Goal: Transaction & Acquisition: Obtain resource

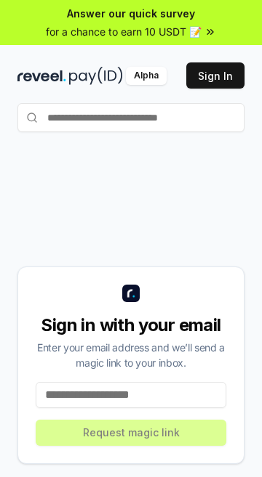
scroll to position [92, 0]
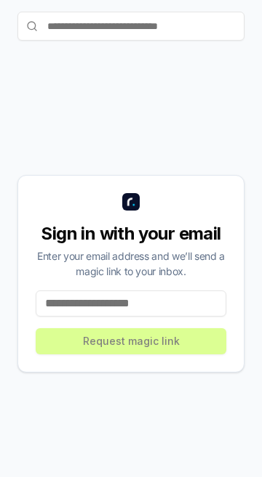
click at [191, 317] on input at bounding box center [131, 304] width 190 height 26
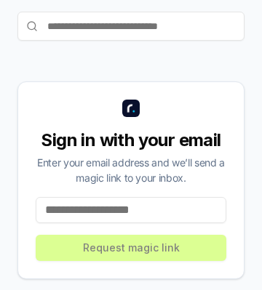
type input "**********"
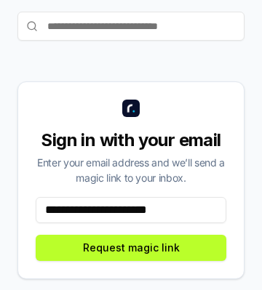
click at [187, 261] on button "Request magic link" at bounding box center [131, 248] width 190 height 26
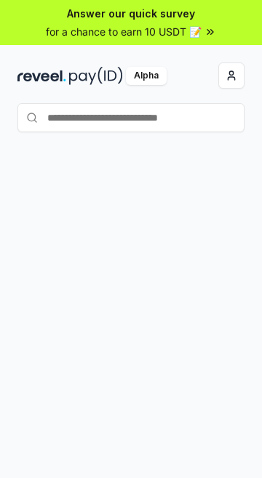
click at [235, 78] on button "button" at bounding box center [231, 75] width 26 height 26
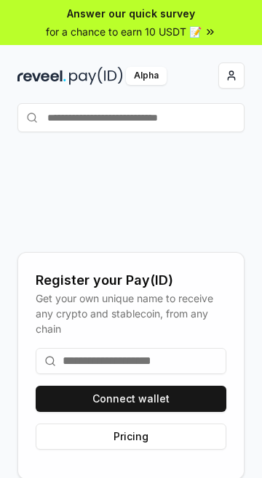
click at [234, 76] on button "button" at bounding box center [231, 75] width 26 height 26
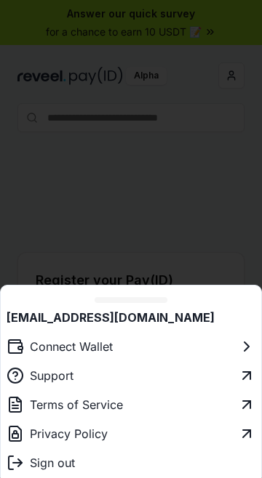
click at [199, 179] on div at bounding box center [131, 239] width 262 height 478
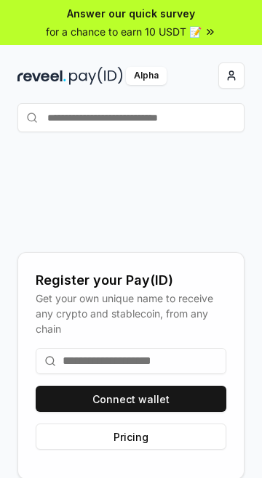
click at [235, 77] on button "button" at bounding box center [231, 75] width 26 height 26
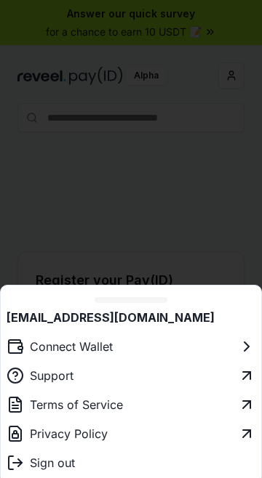
click at [135, 158] on div at bounding box center [131, 239] width 262 height 478
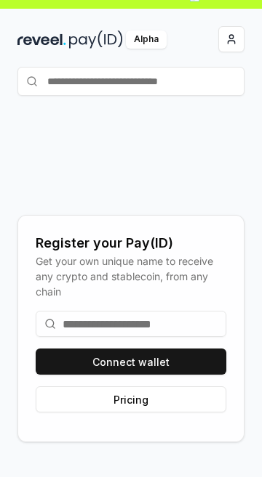
scroll to position [92, 0]
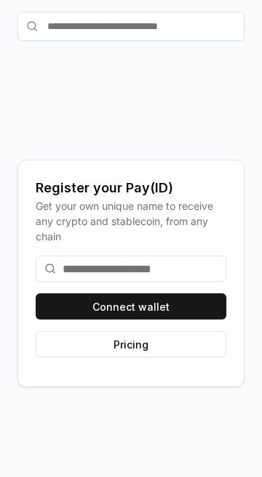
click at [185, 320] on button "Connect wallet" at bounding box center [131, 307] width 190 height 26
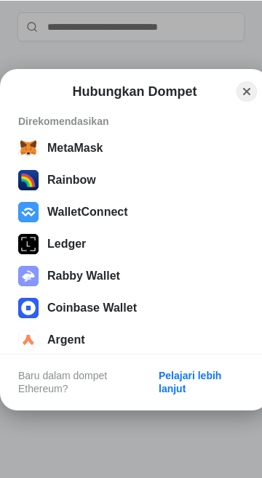
scroll to position [0, 0]
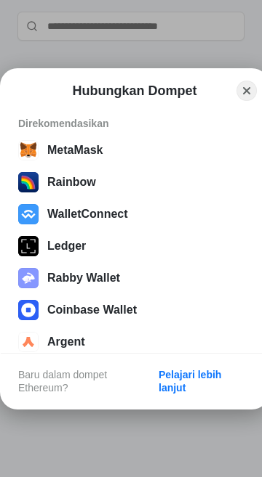
click at [249, 101] on button "Close" at bounding box center [246, 91] width 20 height 20
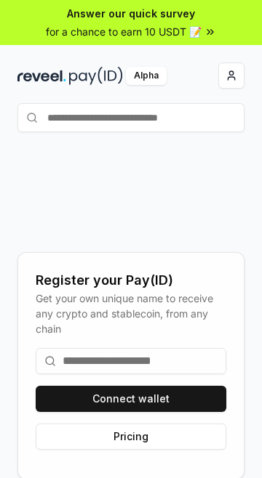
click at [187, 119] on input "text" at bounding box center [130, 117] width 227 height 29
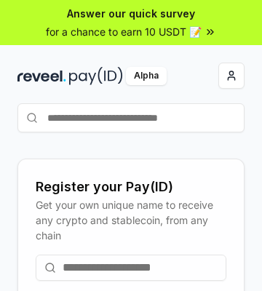
click at [184, 159] on div "Register your Pay(ID) Get your own unique name to receive any crypto and stable…" at bounding box center [131, 257] width 262 height 250
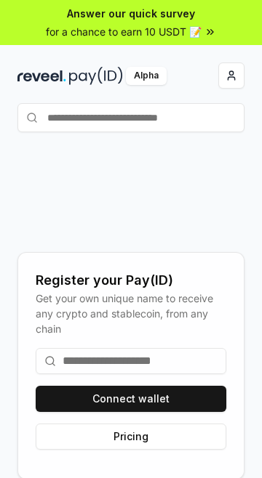
click at [233, 76] on button "button" at bounding box center [231, 75] width 26 height 26
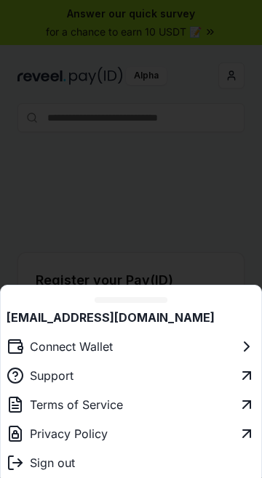
click at [126, 196] on div at bounding box center [131, 239] width 262 height 478
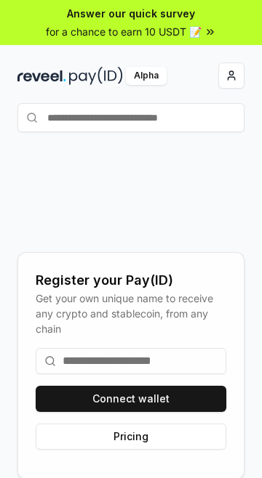
click at [158, 71] on div at bounding box center [187, 75] width 113 height 26
click at [107, 74] on img at bounding box center [96, 76] width 54 height 18
click at [189, 374] on input at bounding box center [131, 361] width 190 height 26
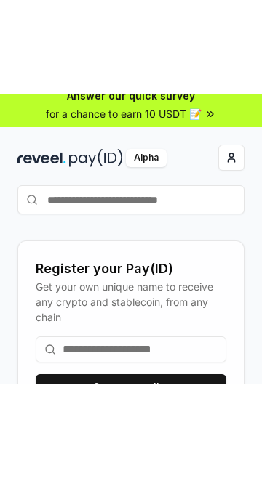
scroll to position [129, 0]
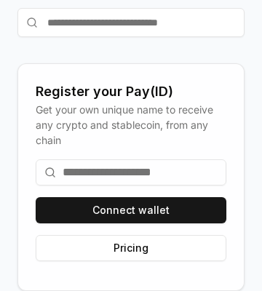
click at [250, 204] on div "Register your Pay(ID) Get your own unique name to receive any crypto and stable…" at bounding box center [131, 162] width 262 height 250
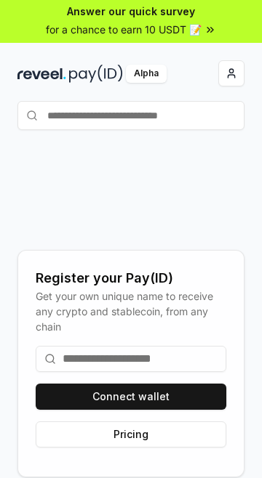
scroll to position [0, 0]
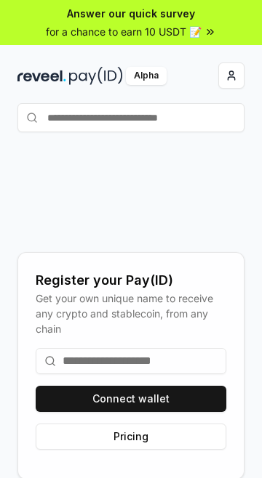
click at [235, 76] on button "button" at bounding box center [231, 75] width 26 height 26
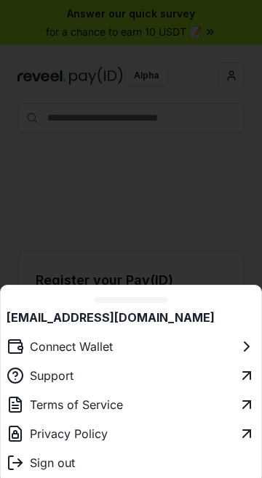
click at [108, 349] on div "Connect Wallet" at bounding box center [60, 346] width 106 height 17
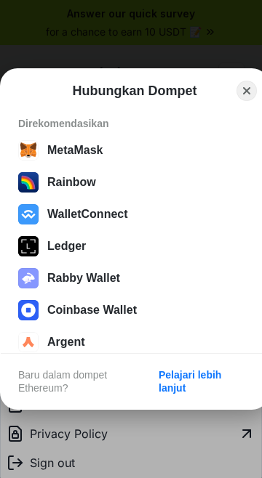
click at [137, 150] on div at bounding box center [131, 239] width 262 height 478
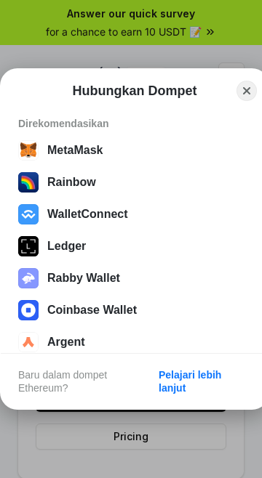
click at [85, 157] on button "MetaMask" at bounding box center [134, 150] width 241 height 29
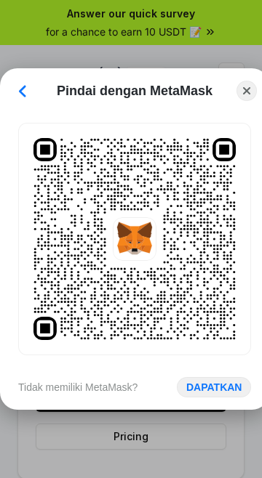
click at [249, 92] on button "Close" at bounding box center [246, 91] width 20 height 20
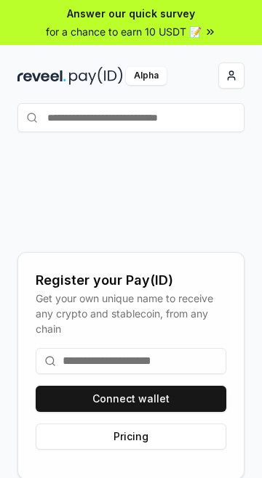
click at [198, 374] on input at bounding box center [131, 361] width 190 height 26
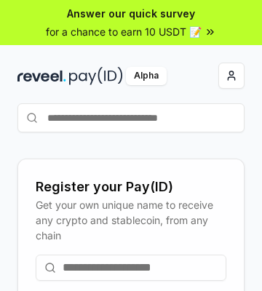
click at [241, 73] on button "button" at bounding box center [231, 75] width 26 height 26
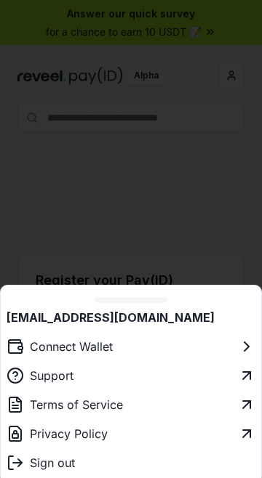
click at [182, 222] on div at bounding box center [131, 239] width 262 height 478
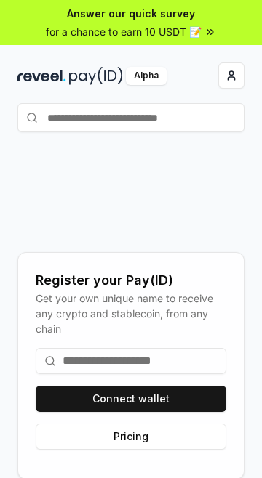
click at [216, 116] on input "text" at bounding box center [130, 117] width 227 height 29
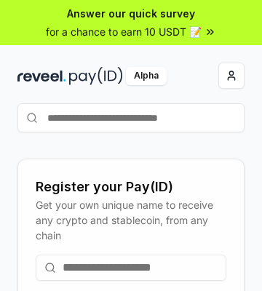
click at [211, 153] on div "Register your Pay(ID) Get your own unique name to receive any crypto and stable…" at bounding box center [131, 257] width 262 height 250
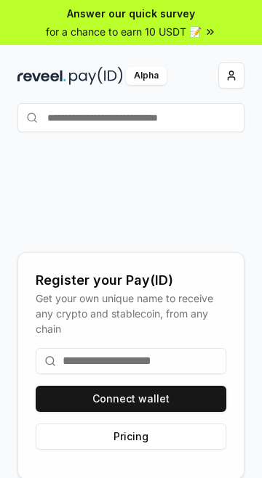
click at [234, 86] on button "button" at bounding box center [231, 75] width 26 height 26
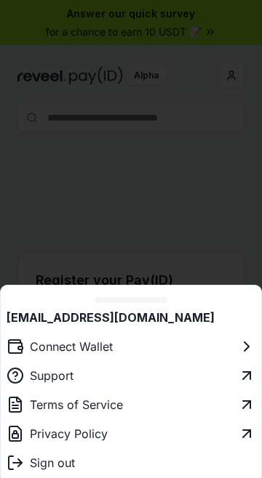
click at [126, 347] on button "Connect Wallet" at bounding box center [131, 346] width 260 height 29
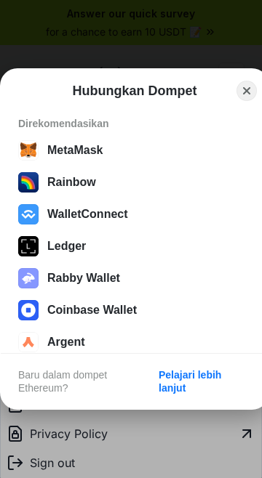
click at [147, 157] on div at bounding box center [131, 239] width 262 height 478
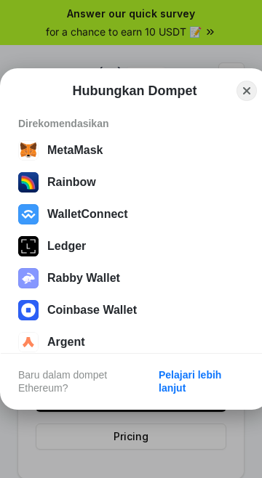
click at [76, 151] on button "MetaMask" at bounding box center [134, 150] width 241 height 29
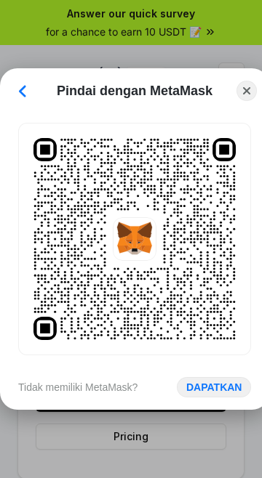
click at [224, 383] on button "DAPATKAN" at bounding box center [214, 387] width 74 height 20
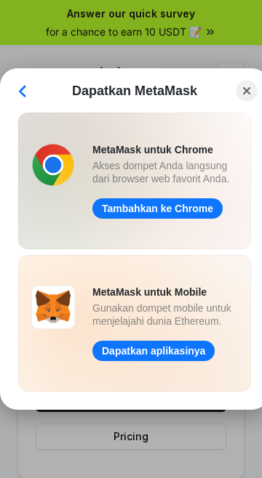
click at [177, 344] on button "Dapatkan aplikasinya" at bounding box center [153, 351] width 122 height 20
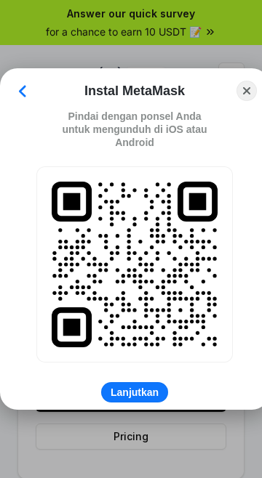
click at [28, 90] on button "Back" at bounding box center [22, 91] width 20 height 18
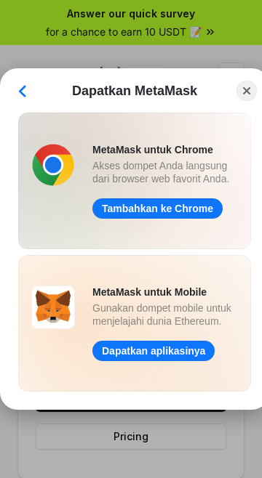
click at [27, 82] on button "Back" at bounding box center [22, 91] width 20 height 18
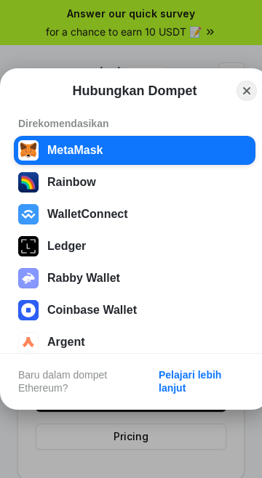
click at [253, 84] on button "Close" at bounding box center [246, 91] width 20 height 20
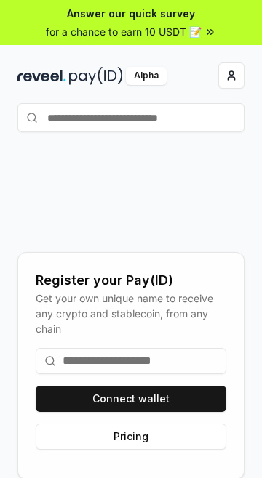
click at [235, 74] on button "button" at bounding box center [231, 75] width 26 height 26
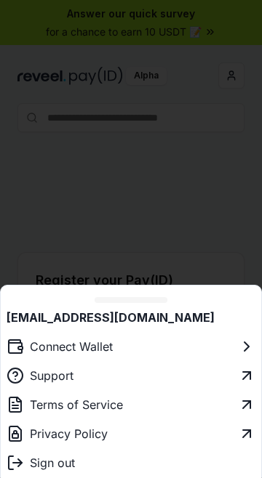
click at [162, 358] on button "Connect Wallet" at bounding box center [131, 346] width 260 height 29
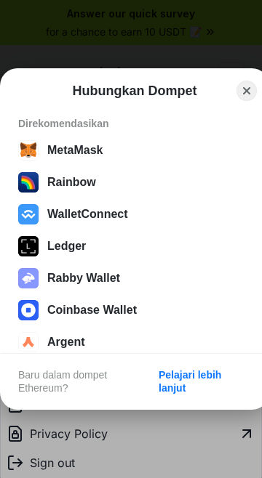
click at [102, 150] on div at bounding box center [131, 239] width 262 height 478
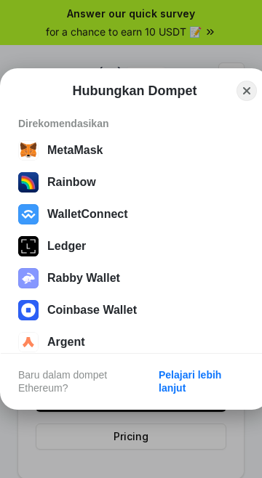
click at [117, 154] on button "MetaMask" at bounding box center [134, 150] width 241 height 29
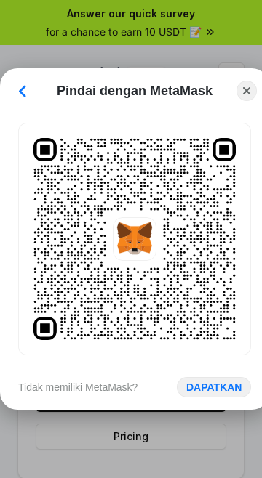
click at [248, 100] on button "Close" at bounding box center [246, 91] width 20 height 20
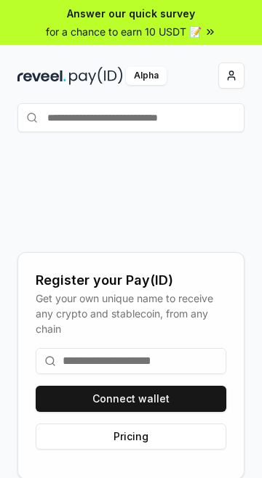
click at [241, 73] on button "button" at bounding box center [231, 75] width 26 height 26
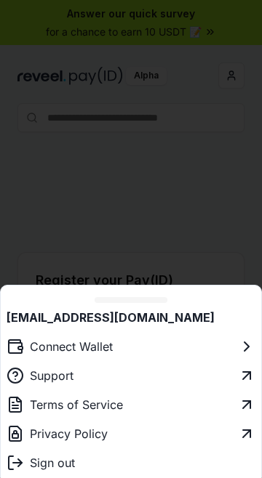
click at [219, 202] on div at bounding box center [131, 239] width 262 height 478
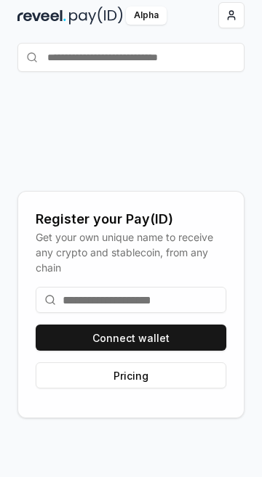
scroll to position [92, 0]
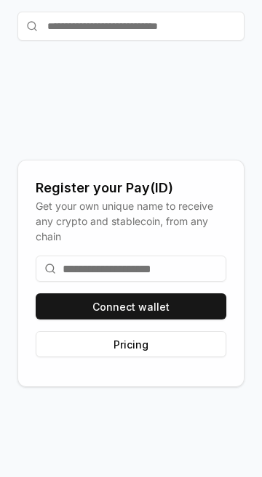
click at [194, 320] on button "Connect wallet" at bounding box center [131, 307] width 190 height 26
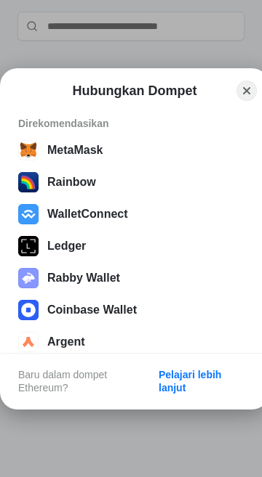
click at [188, 357] on button "Argent" at bounding box center [134, 342] width 241 height 29
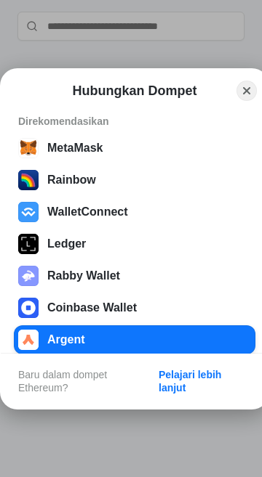
scroll to position [3, 0]
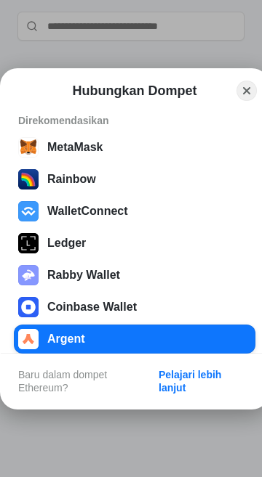
click at [176, 162] on button "MetaMask" at bounding box center [134, 147] width 241 height 29
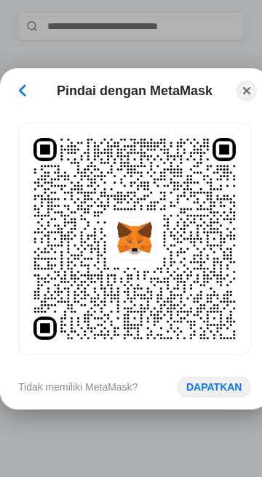
click at [250, 101] on button "Close" at bounding box center [246, 91] width 20 height 20
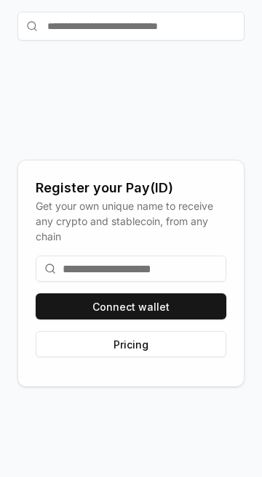
click at [232, 128] on div "Register your Pay(ID) Get your own unique name to receive any crypto and stable…" at bounding box center [130, 274] width 227 height 408
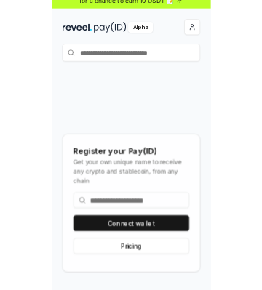
scroll to position [31, 0]
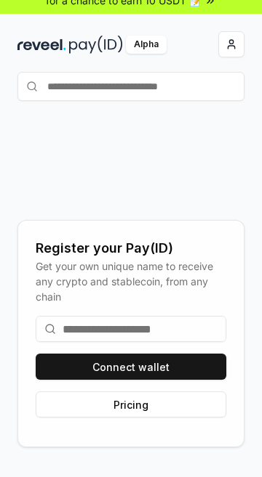
click at [190, 342] on input at bounding box center [131, 329] width 190 height 26
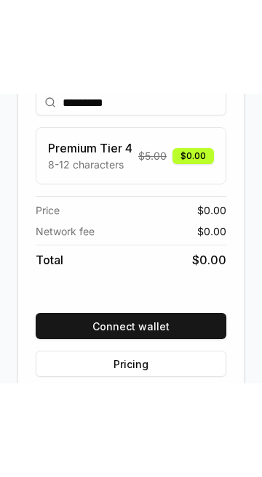
scroll to position [169, 0]
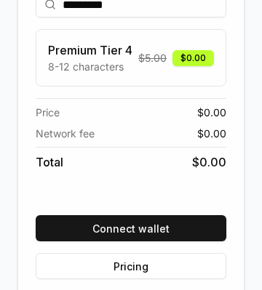
type input "*********"
click at [178, 279] on button "Pricing" at bounding box center [131, 266] width 190 height 26
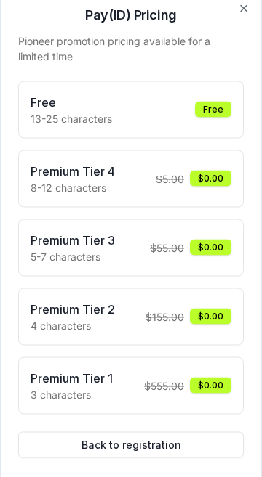
scroll to position [129, 0]
click at [200, 118] on div "Free" at bounding box center [213, 110] width 36 height 16
click at [215, 118] on div "Free" at bounding box center [213, 110] width 36 height 16
click at [199, 458] on button "Back to registration" at bounding box center [130, 445] width 225 height 26
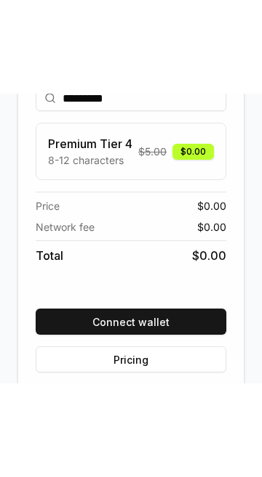
scroll to position [167, 0]
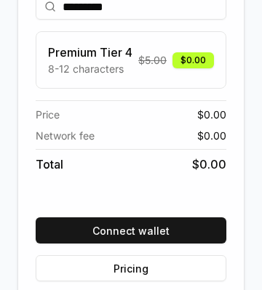
click at [184, 281] on button "Pricing" at bounding box center [131, 268] width 190 height 26
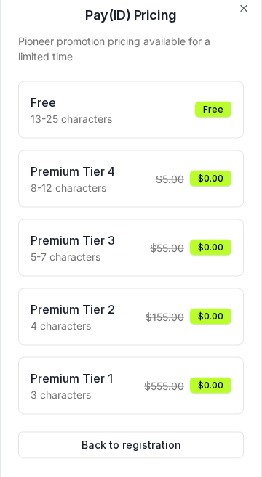
scroll to position [129, 0]
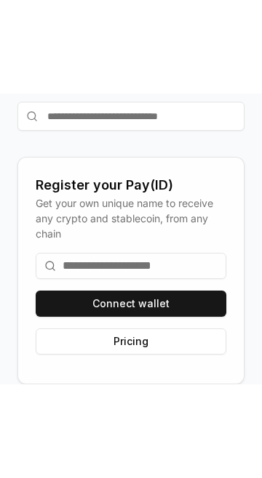
scroll to position [129, 0]
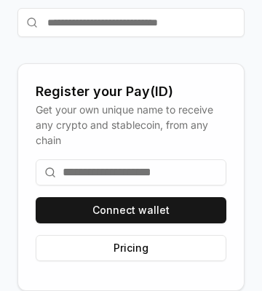
click at [194, 159] on input at bounding box center [131, 172] width 190 height 26
click at [177, 159] on input at bounding box center [131, 172] width 190 height 26
type input "*"
click at [198, 159] on input at bounding box center [131, 172] width 190 height 26
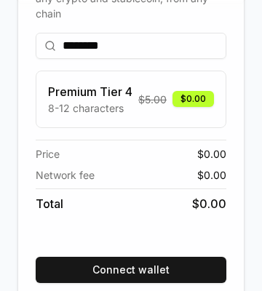
type input "********"
click at [185, 107] on div "$0.00" at bounding box center [192, 99] width 41 height 16
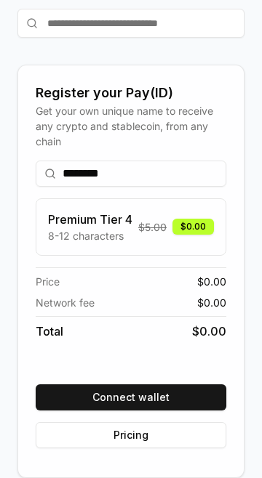
click at [195, 219] on div "$0.00" at bounding box center [192, 227] width 41 height 16
click at [198, 233] on div "Premium Tier 4 8-12 characters $ 5.00 $0.00" at bounding box center [131, 226] width 190 height 57
click at [218, 326] on span "$ 0.00" at bounding box center [209, 331] width 34 height 17
click at [213, 325] on span "$ 0.00" at bounding box center [209, 331] width 34 height 17
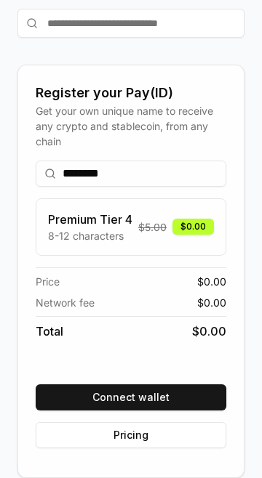
click at [213, 323] on span "$ 0.00" at bounding box center [209, 331] width 34 height 17
click at [166, 385] on button "Connect wallet" at bounding box center [131, 397] width 190 height 26
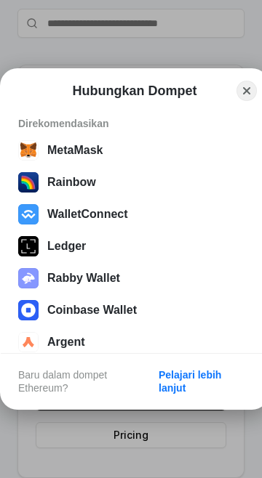
click at [149, 154] on button "MetaMask" at bounding box center [134, 150] width 241 height 29
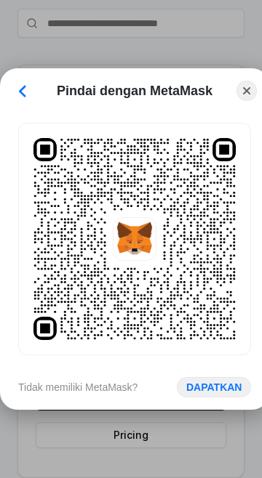
click at [25, 90] on button "Back" at bounding box center [22, 91] width 20 height 18
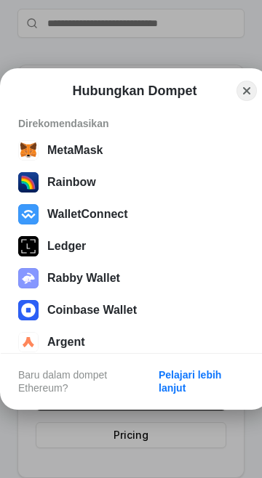
click at [168, 215] on button "WalletConnect" at bounding box center [134, 214] width 241 height 29
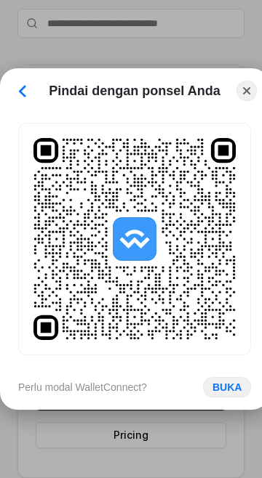
click at [29, 89] on button "Back" at bounding box center [22, 91] width 20 height 18
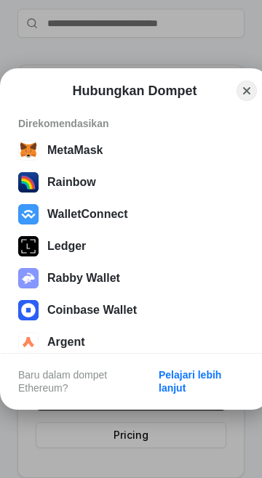
click at [153, 149] on button "MetaMask" at bounding box center [134, 150] width 241 height 29
